Goal: Information Seeking & Learning: Learn about a topic

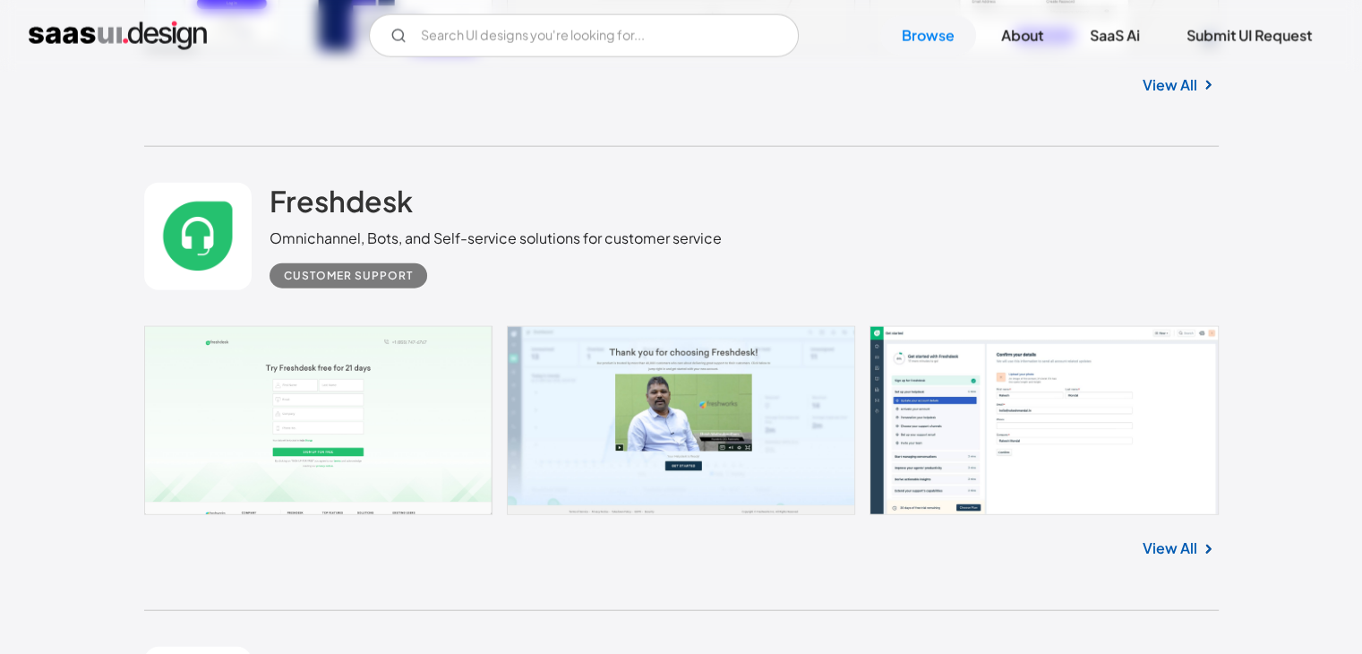
scroll to position [4209, 0]
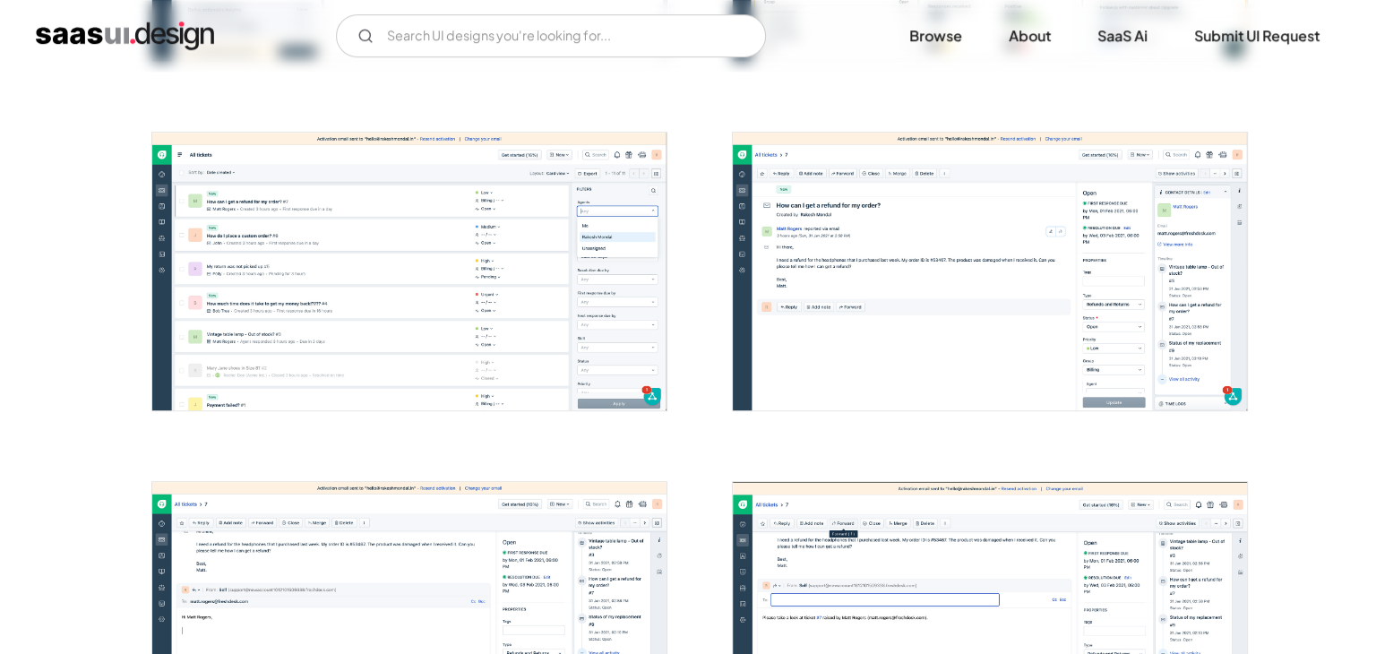
scroll to position [985, 0]
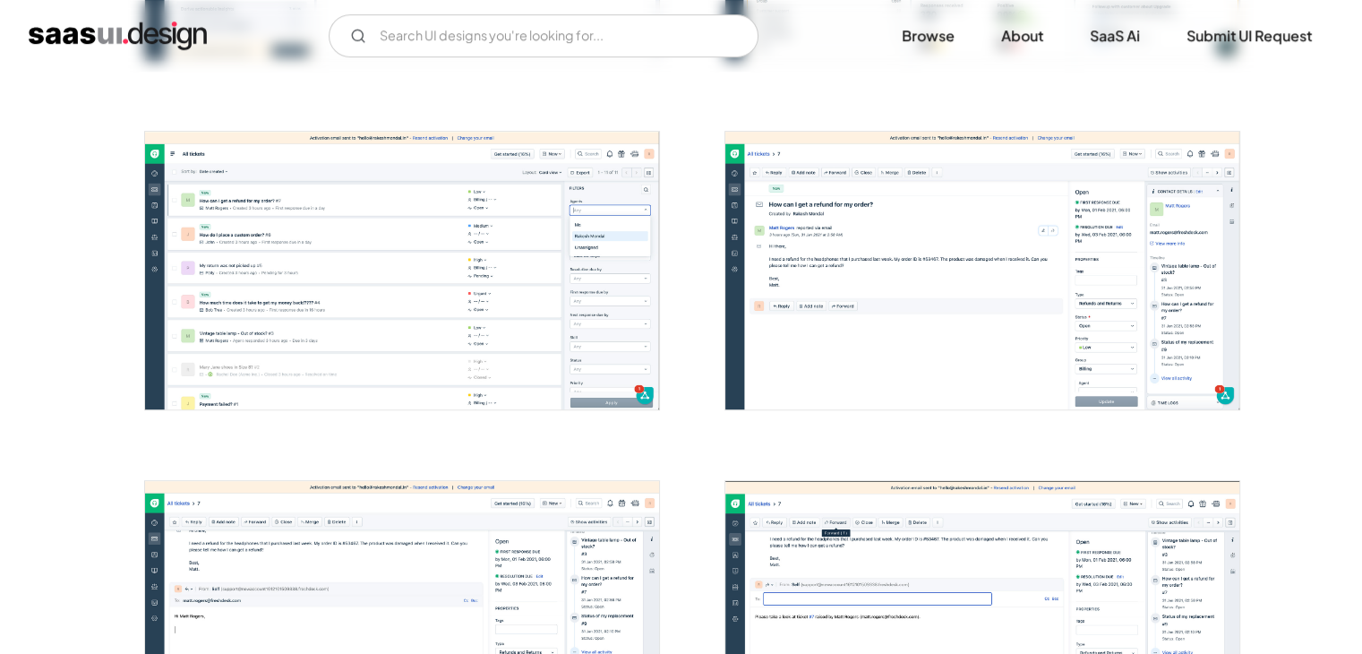
click at [1087, 265] on img "open lightbox" at bounding box center [982, 270] width 514 height 277
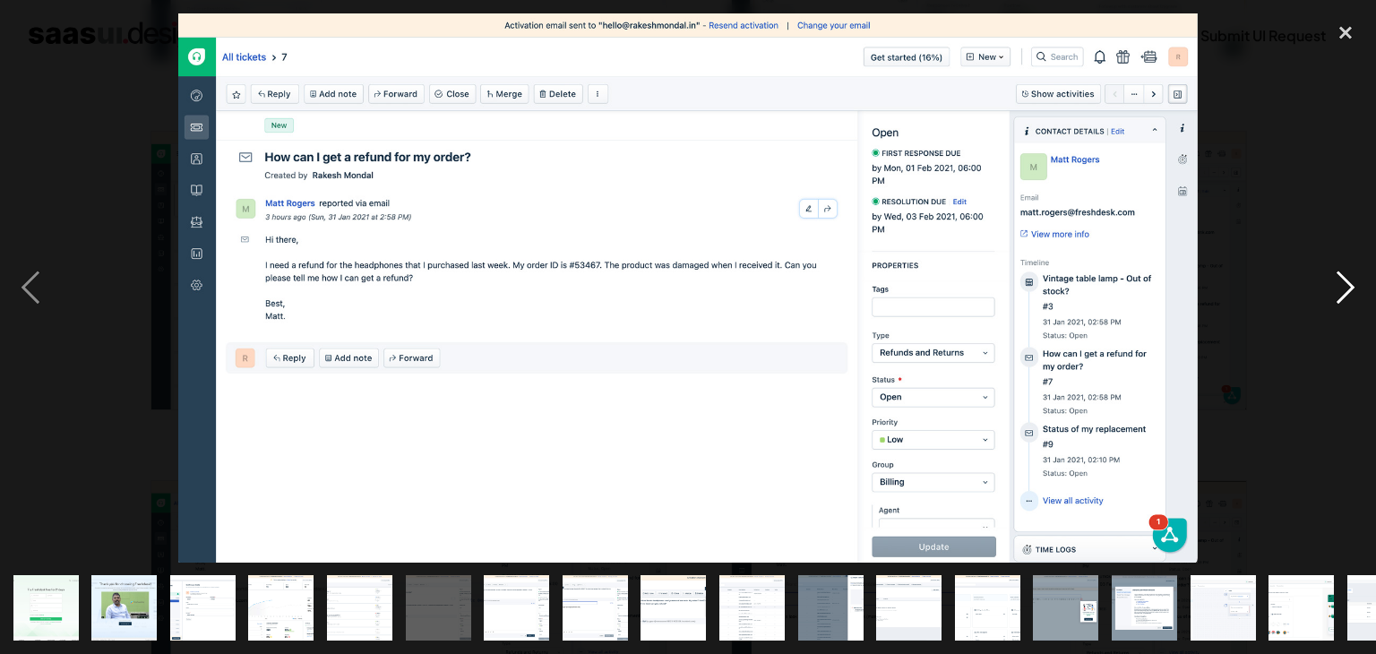
click at [1353, 279] on div "next image" at bounding box center [1345, 287] width 61 height 549
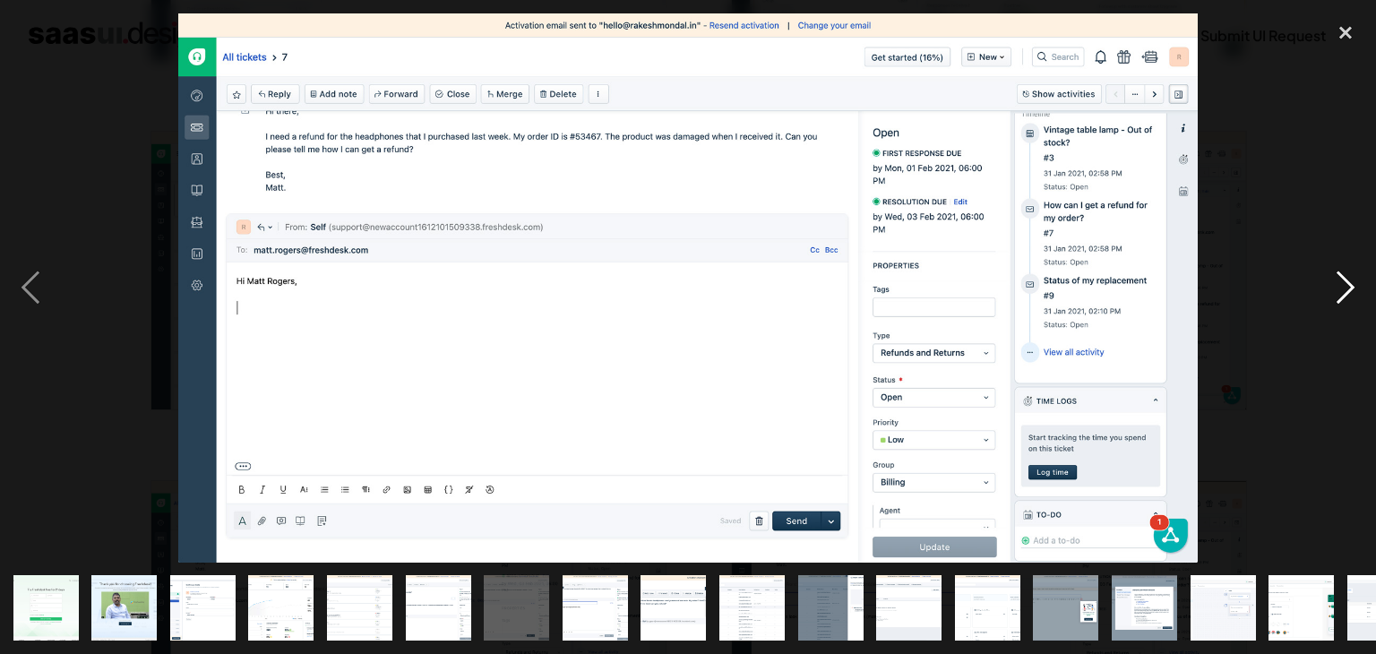
click at [1353, 279] on div "next image" at bounding box center [1345, 287] width 61 height 549
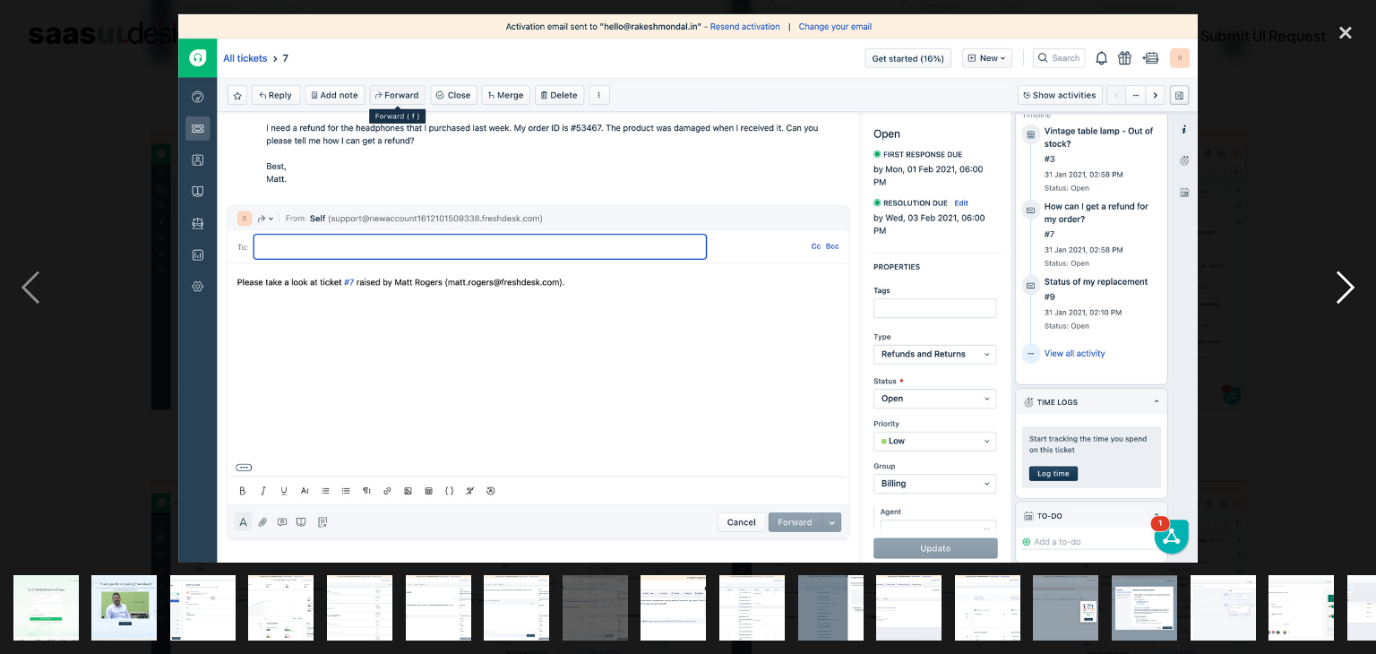
click at [1348, 279] on div "next image" at bounding box center [1345, 287] width 61 height 549
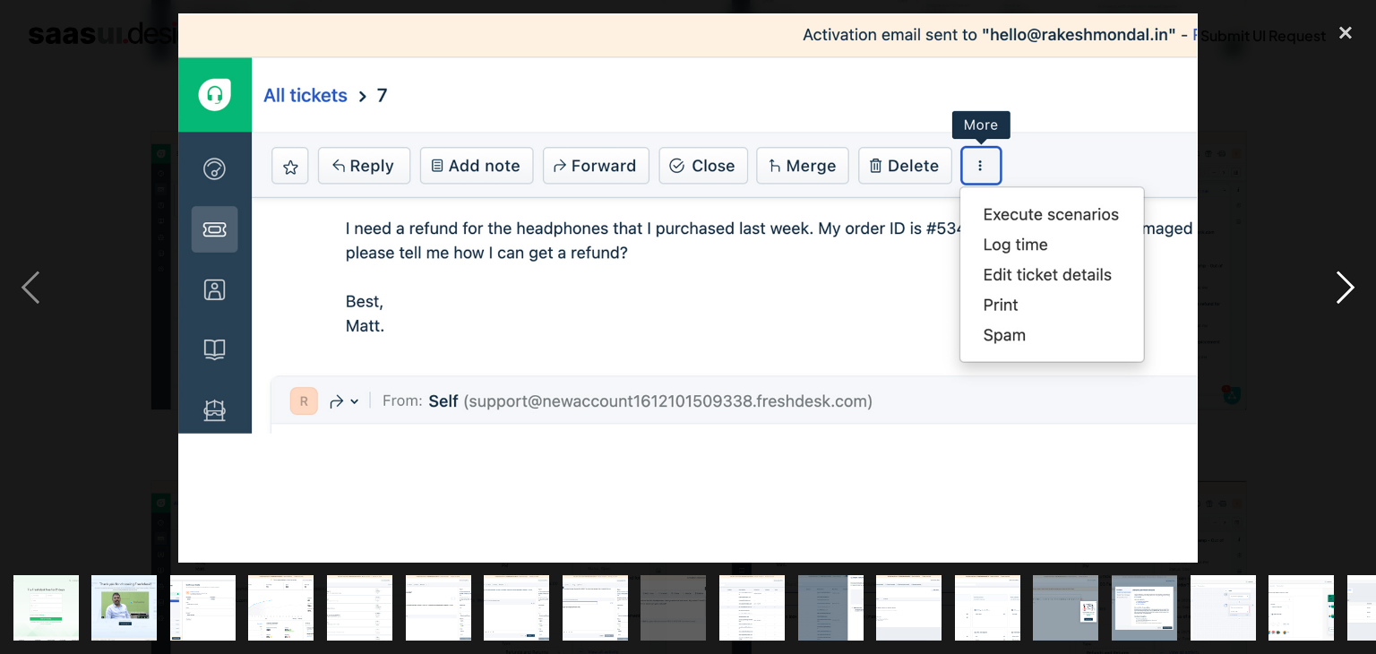
click at [1348, 279] on div "next image" at bounding box center [1345, 287] width 61 height 549
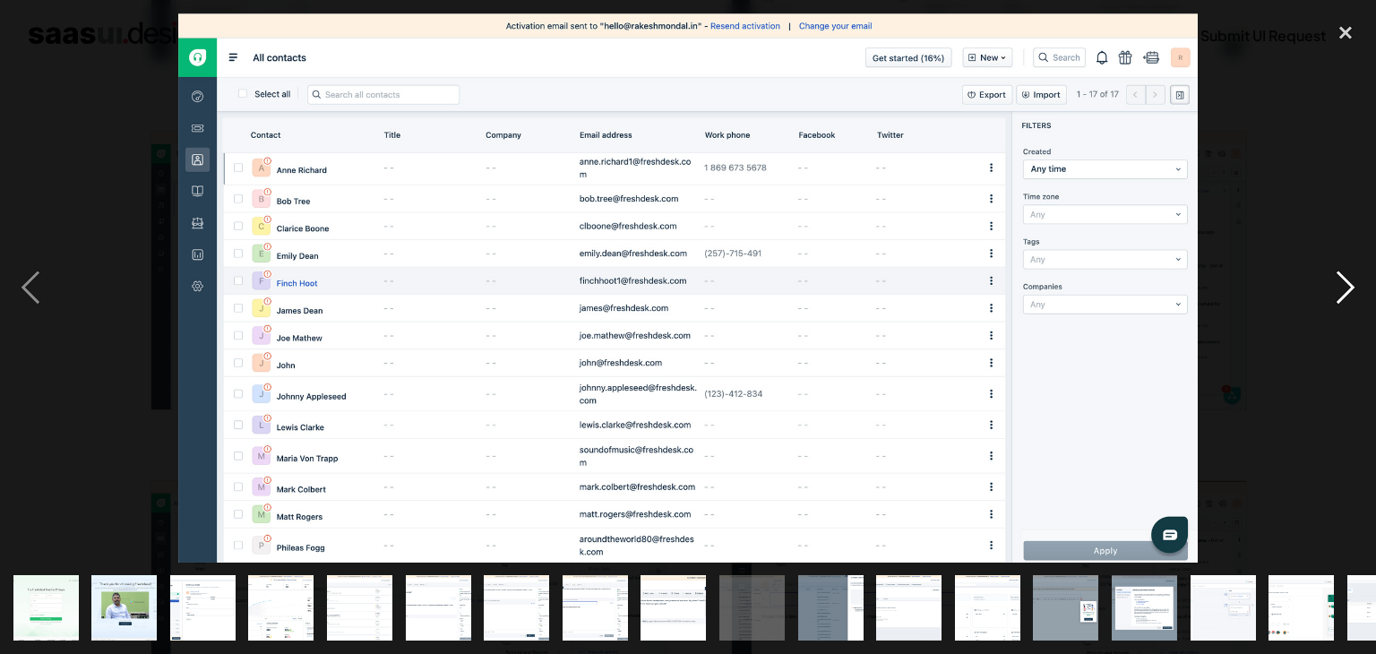
click at [1348, 277] on div "next image" at bounding box center [1345, 287] width 61 height 549
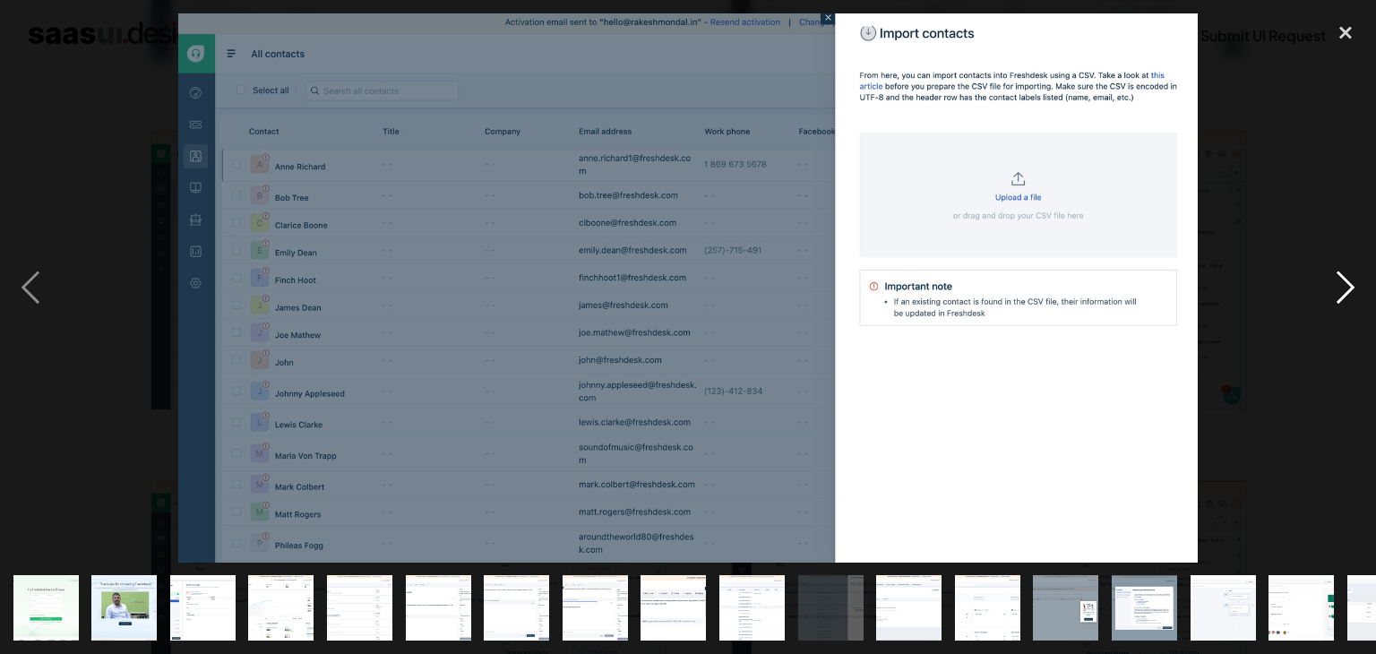
click at [1348, 277] on div "next image" at bounding box center [1345, 287] width 61 height 549
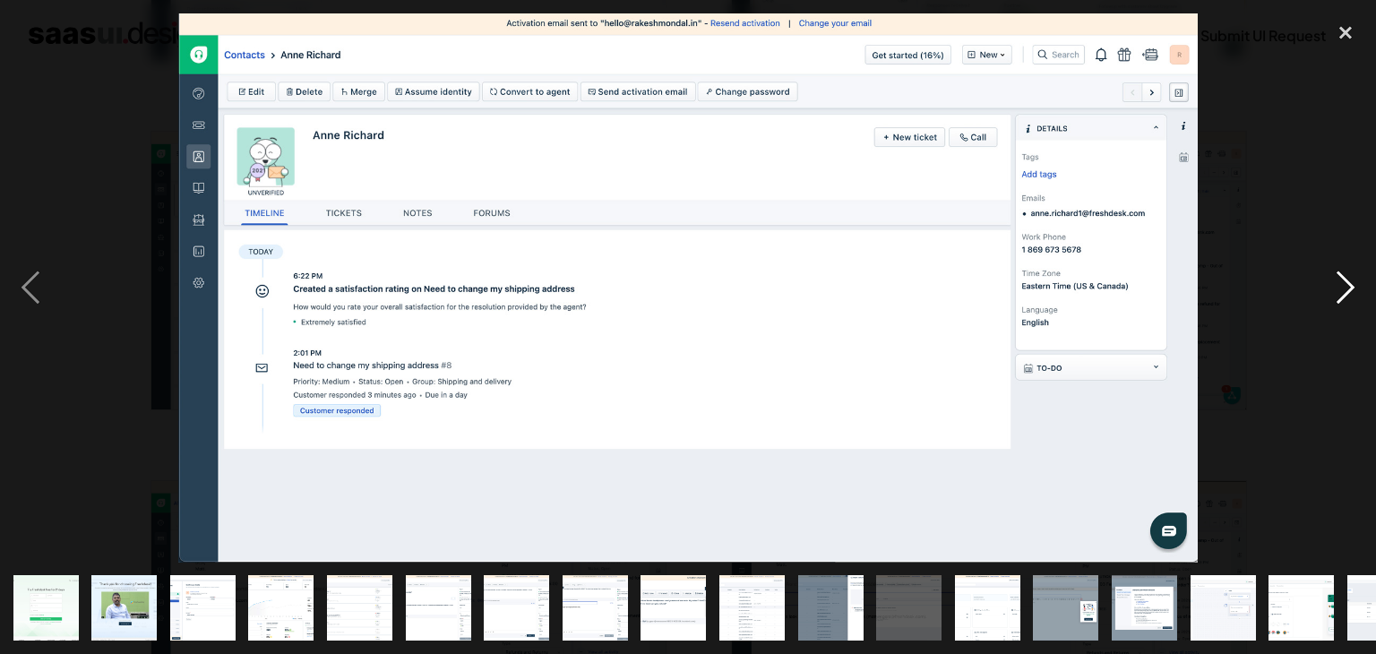
click at [1344, 282] on div "next image" at bounding box center [1345, 287] width 61 height 549
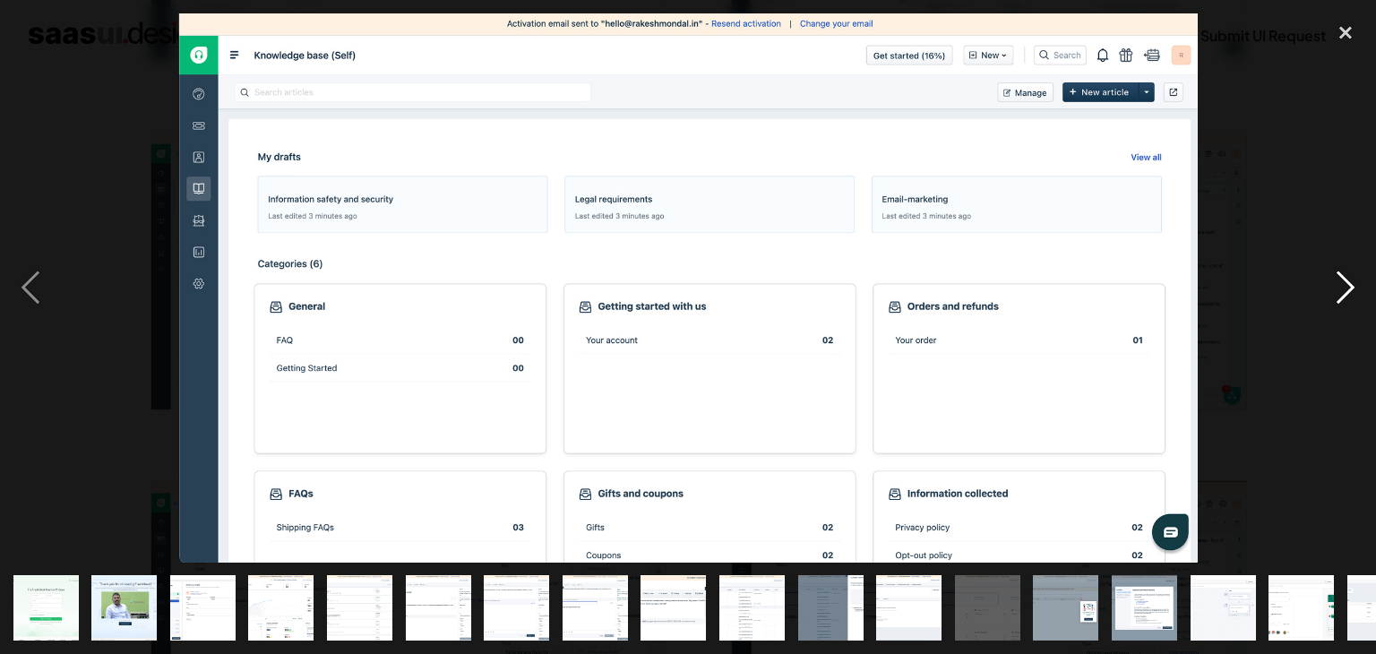
click at [1344, 282] on div "next image" at bounding box center [1345, 287] width 61 height 549
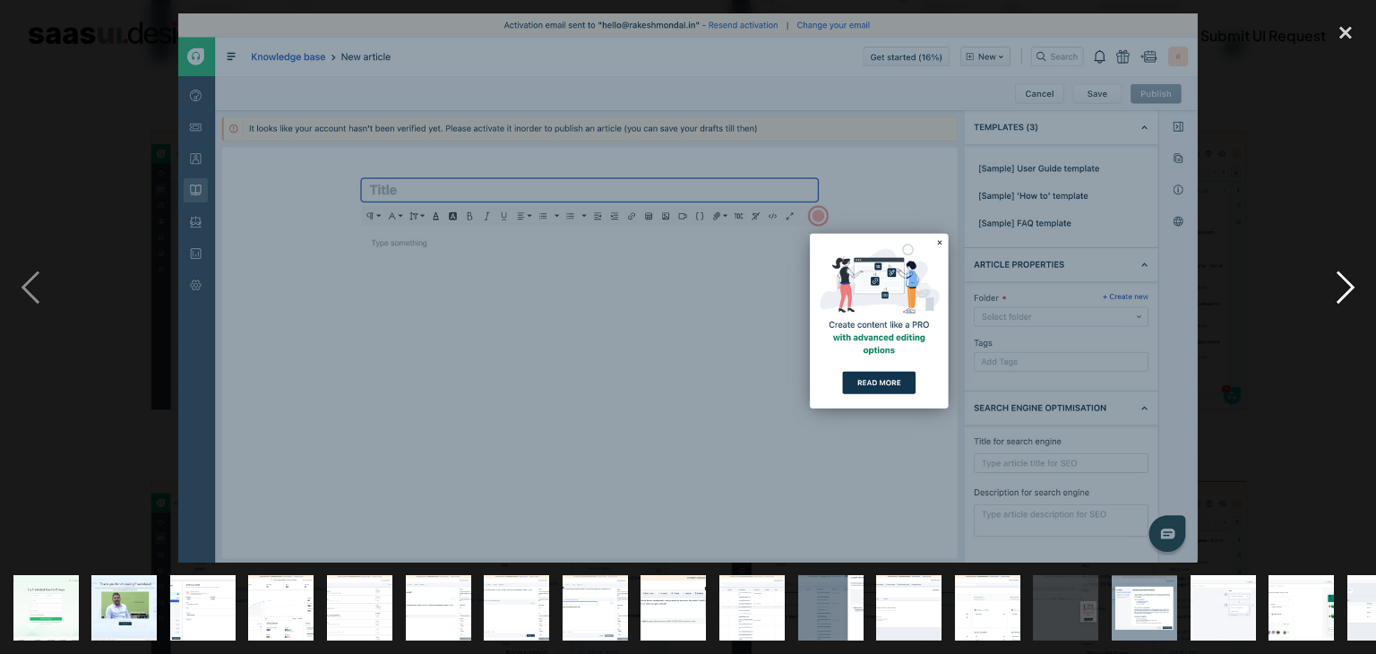
click at [1344, 282] on div "next image" at bounding box center [1345, 287] width 61 height 549
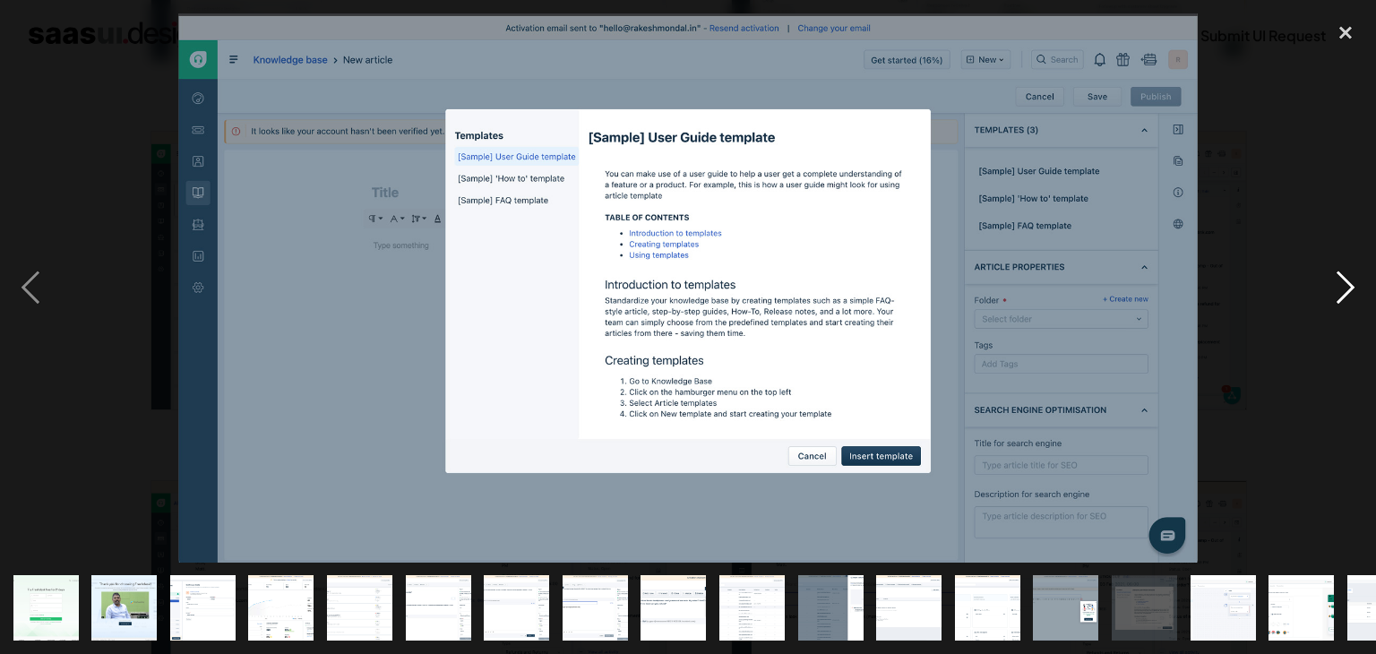
click at [1344, 282] on div "next image" at bounding box center [1345, 287] width 61 height 549
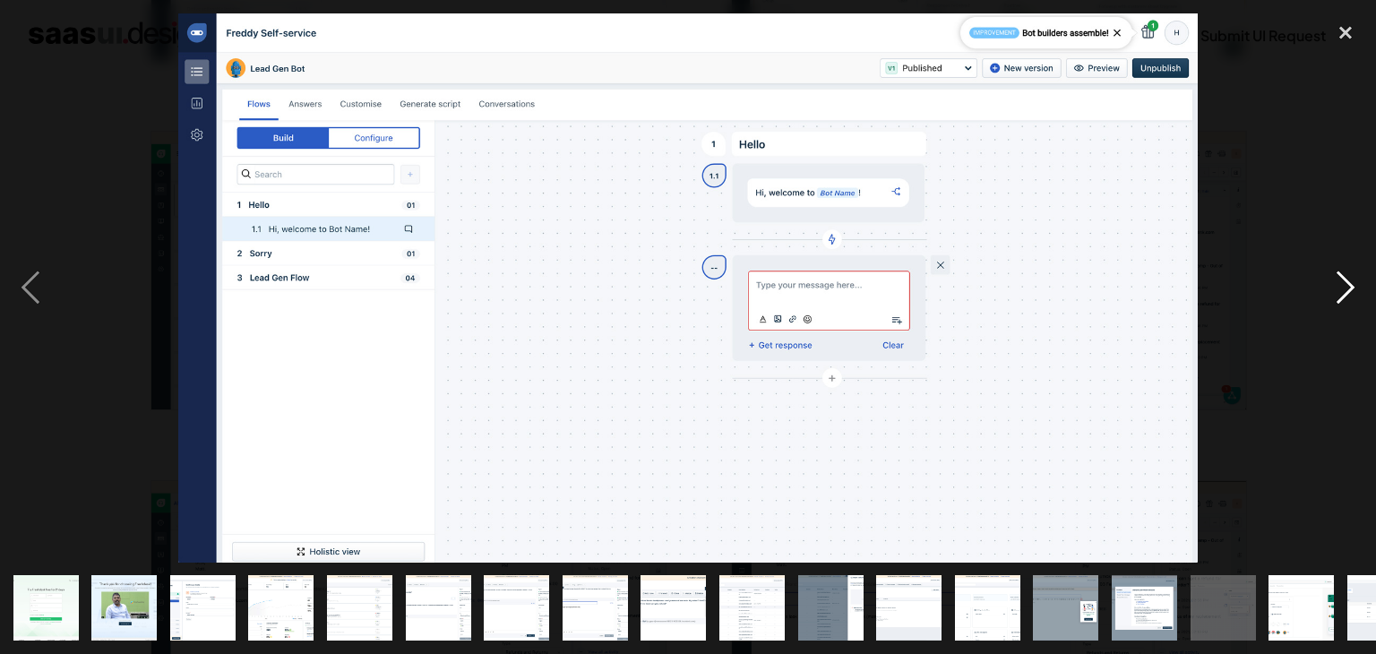
click at [1337, 287] on div "next image" at bounding box center [1345, 287] width 61 height 549
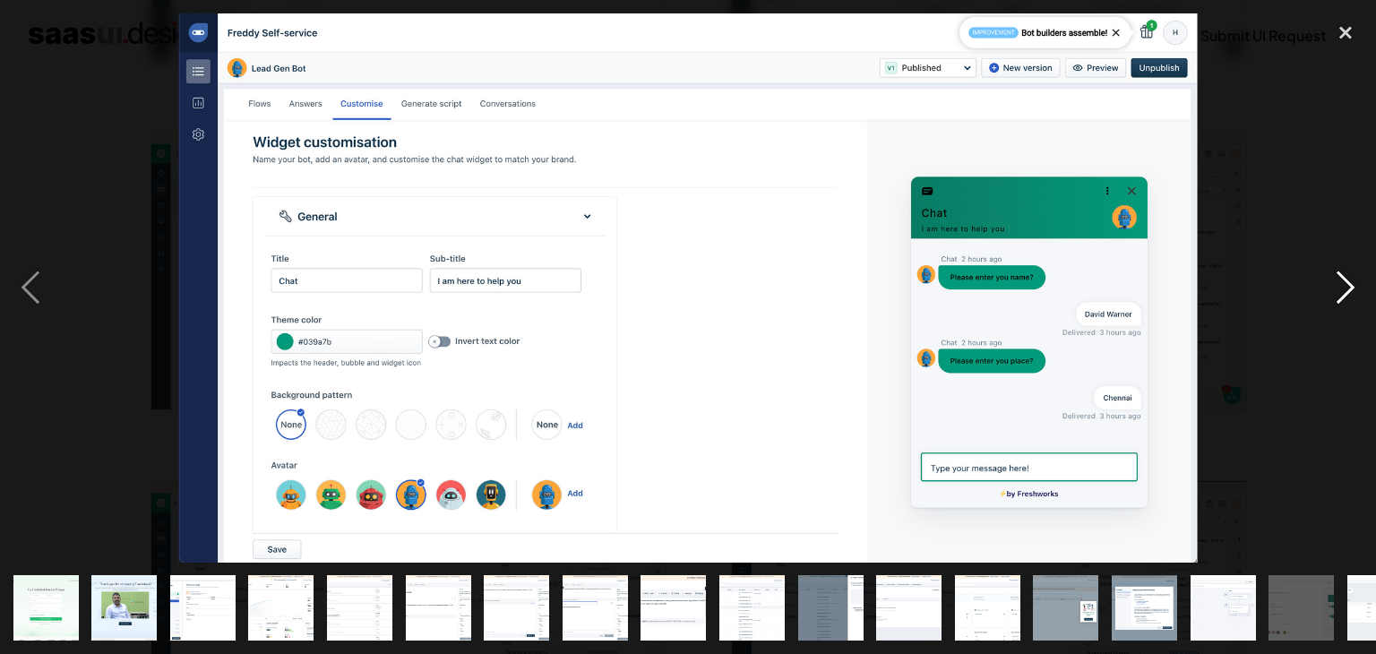
click at [1338, 285] on div "next image" at bounding box center [1345, 287] width 61 height 549
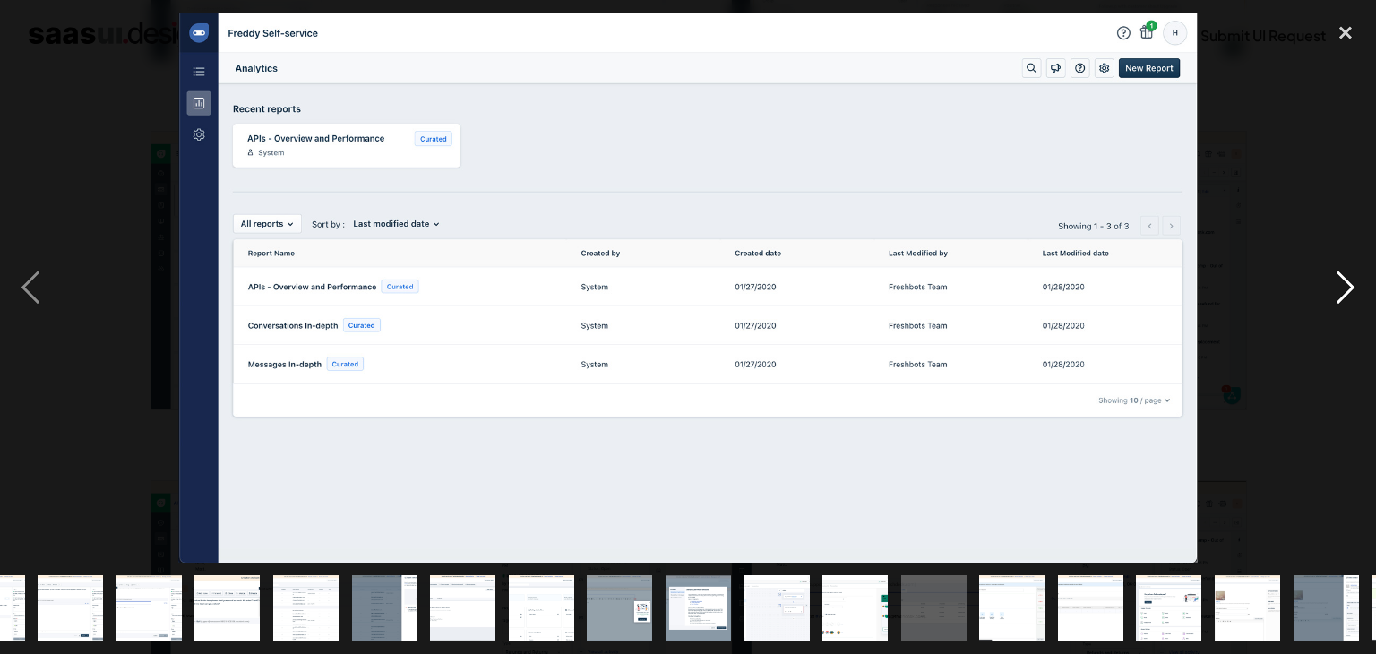
scroll to position [0, 519]
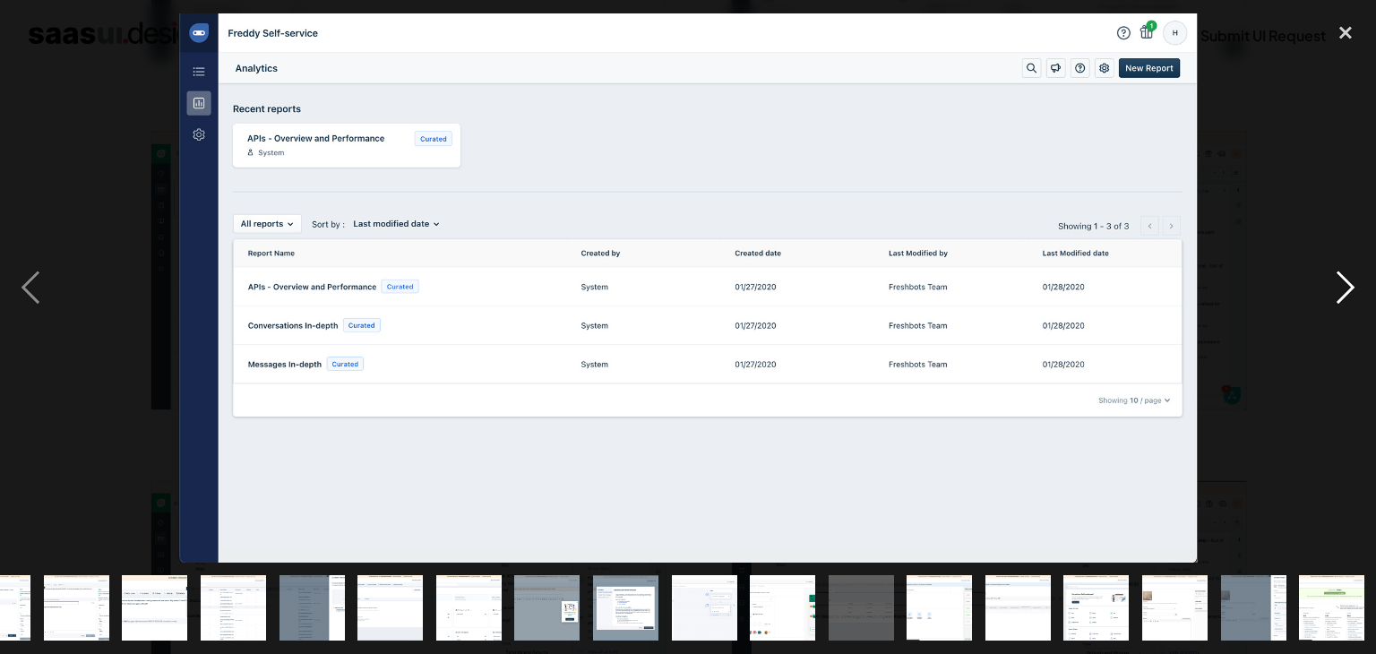
click at [1338, 285] on div "next image" at bounding box center [1345, 287] width 61 height 549
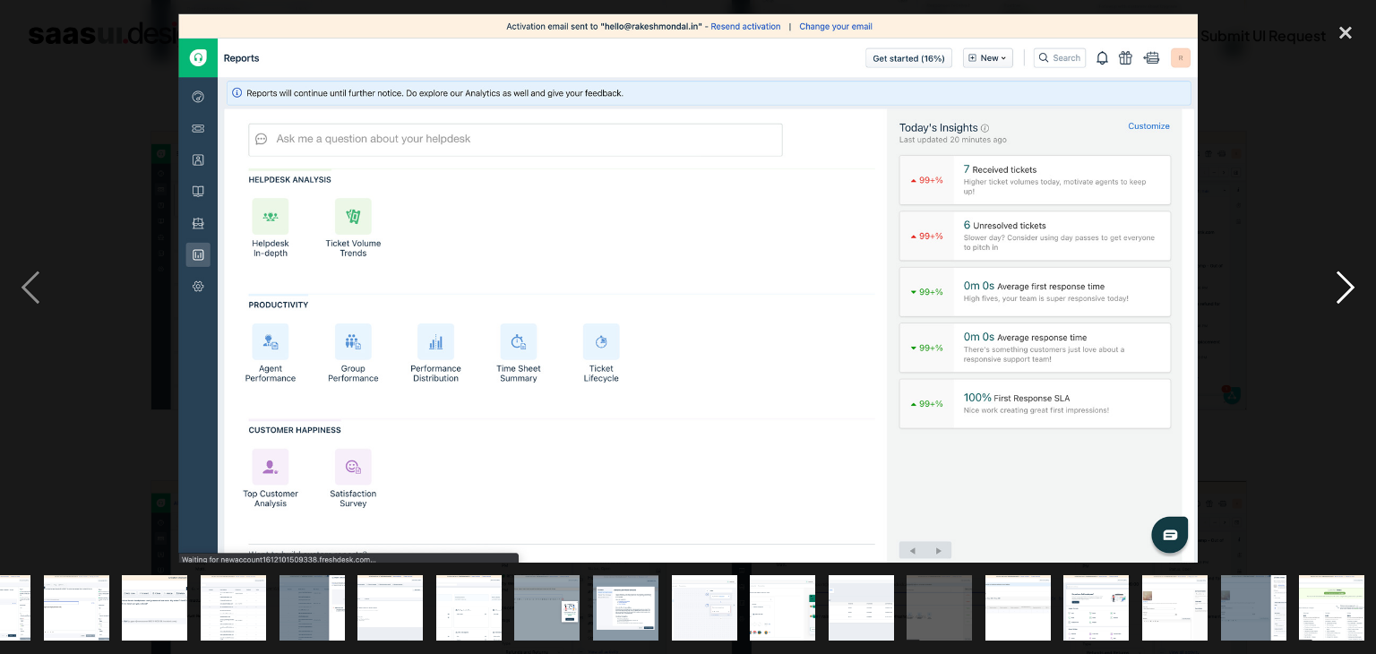
click at [1338, 285] on div "next image" at bounding box center [1345, 287] width 61 height 549
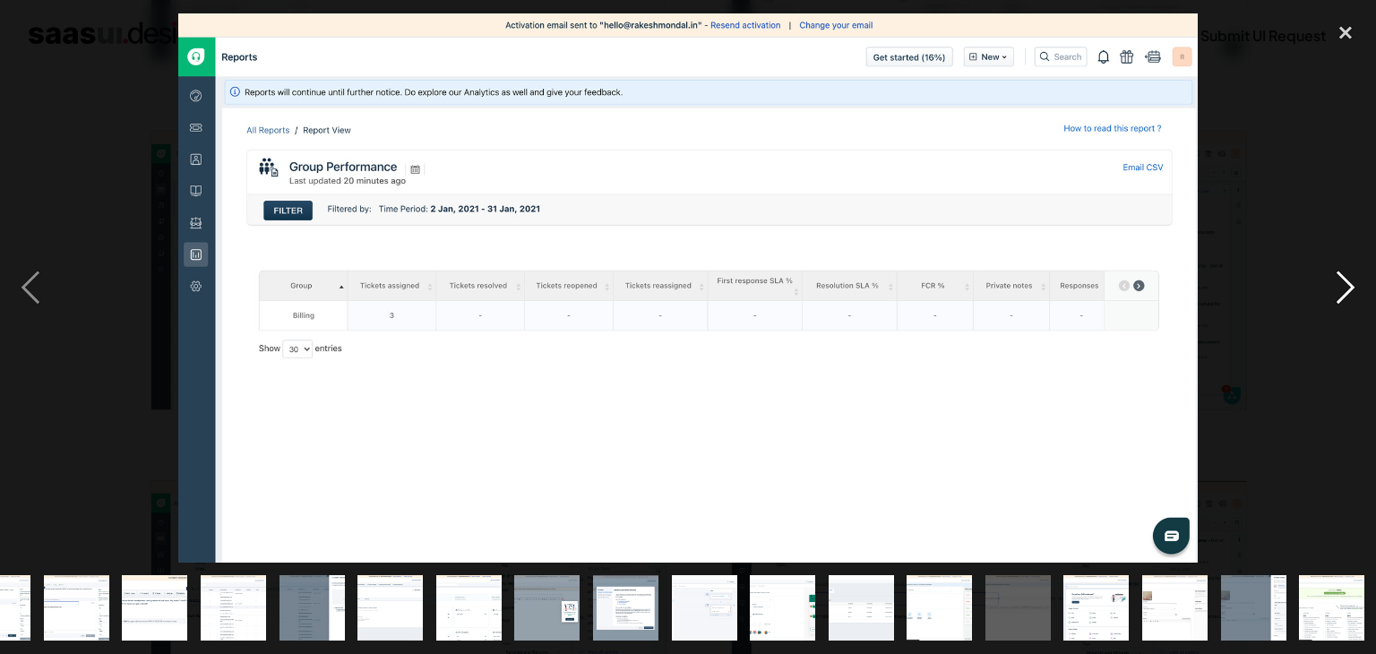
click at [1338, 285] on div "next image" at bounding box center [1345, 287] width 61 height 549
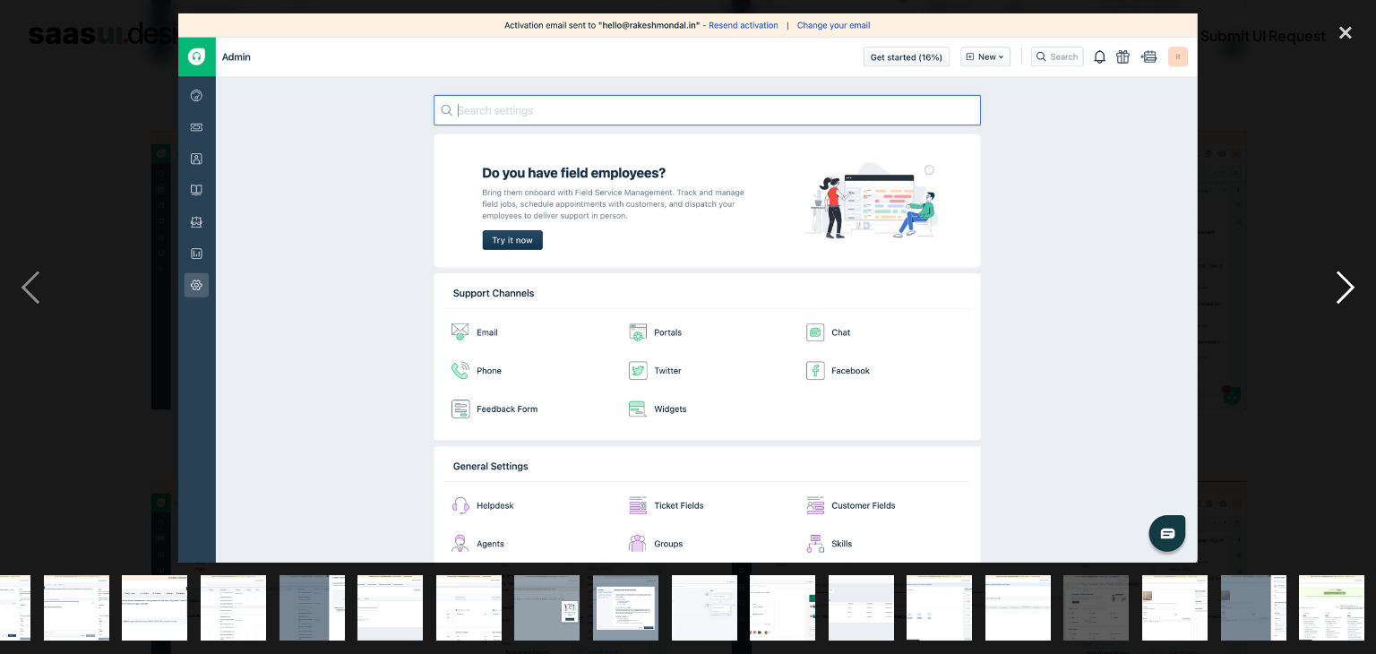
click at [1338, 285] on div "next image" at bounding box center [1345, 287] width 61 height 549
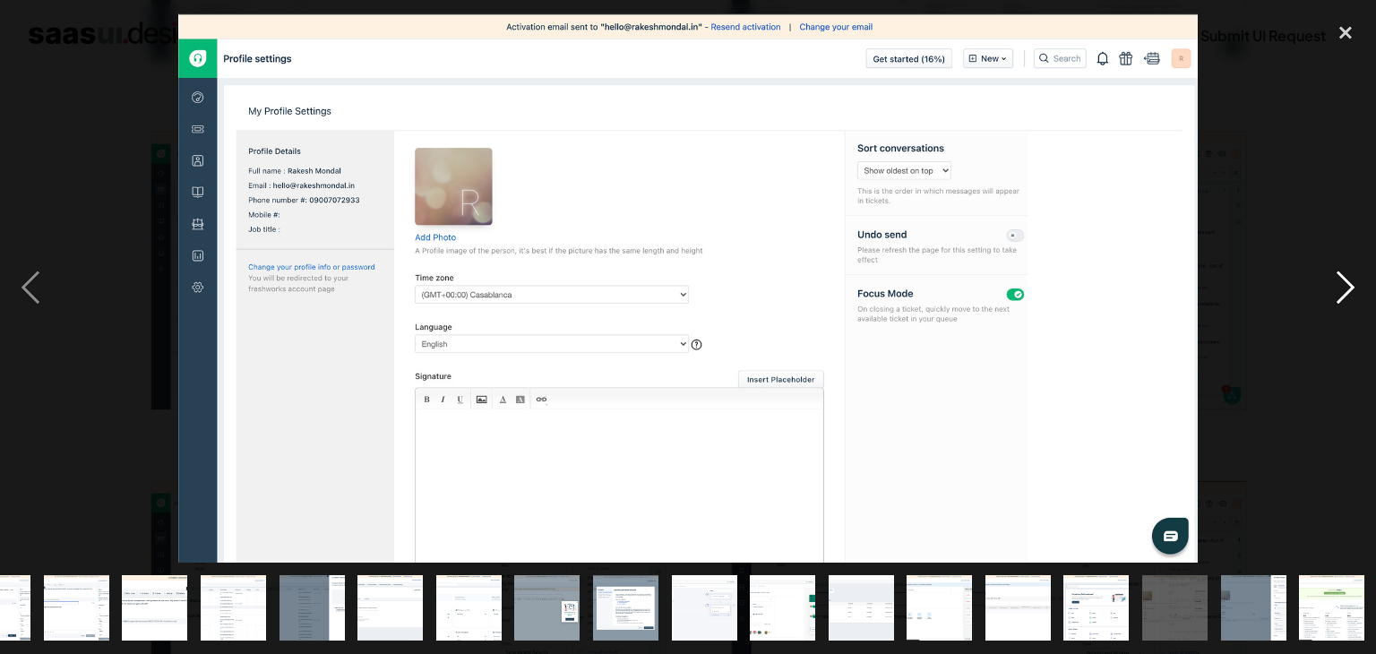
click at [1338, 285] on div "next image" at bounding box center [1345, 287] width 61 height 549
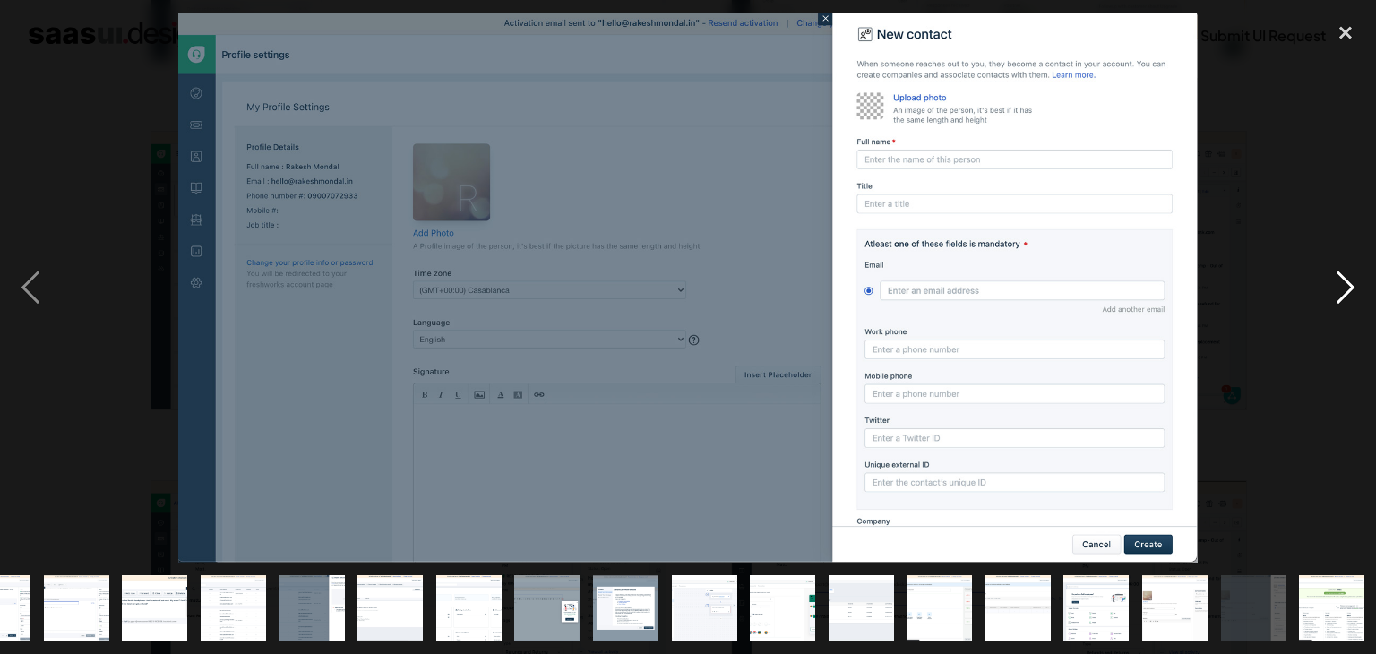
click at [1338, 285] on div "next image" at bounding box center [1345, 287] width 61 height 549
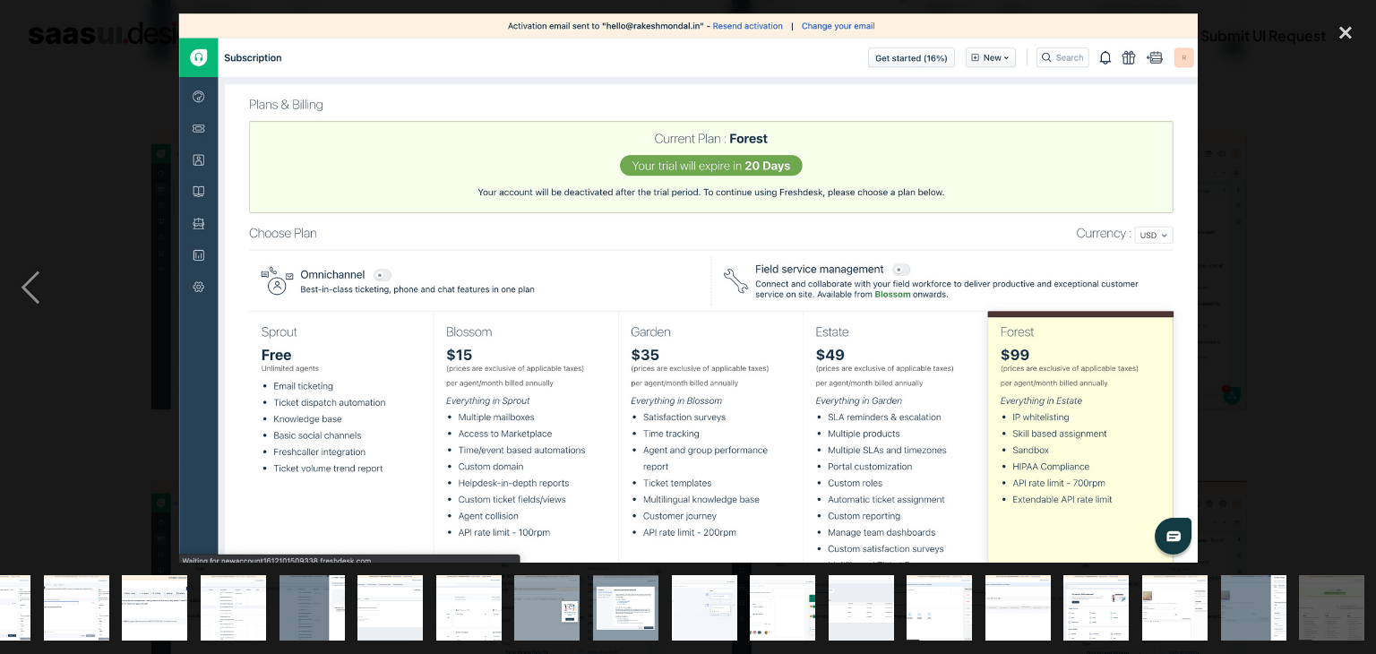
click at [1338, 285] on div "next image" at bounding box center [1345, 287] width 61 height 549
